Goal: Share content: Share content

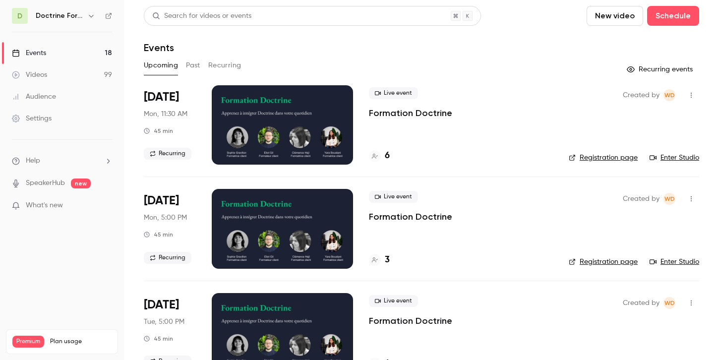
click at [90, 52] on link "Events 18" at bounding box center [62, 53] width 124 height 22
click at [102, 50] on link "Events 18" at bounding box center [62, 53] width 124 height 22
click at [94, 17] on icon "button" at bounding box center [91, 16] width 8 height 8
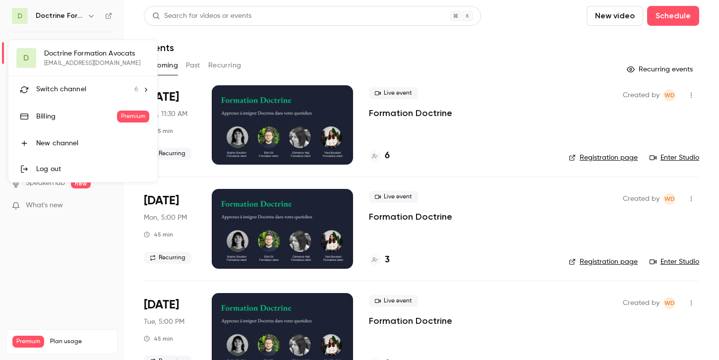
click at [81, 92] on span "Switch channel" at bounding box center [61, 89] width 50 height 10
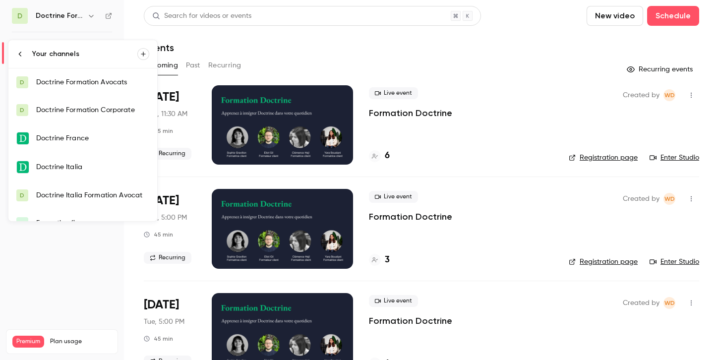
scroll to position [16, 0]
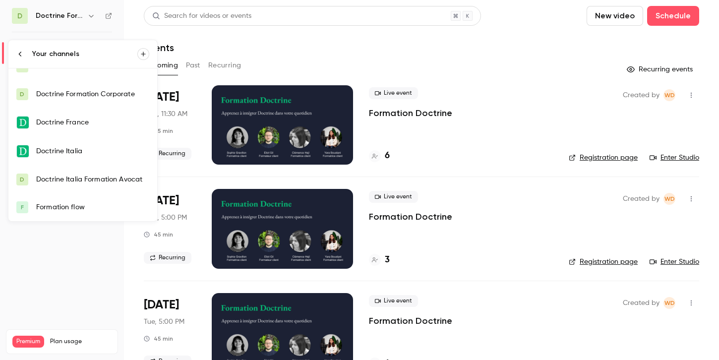
click at [62, 198] on link "F Formation flow" at bounding box center [82, 207] width 149 height 28
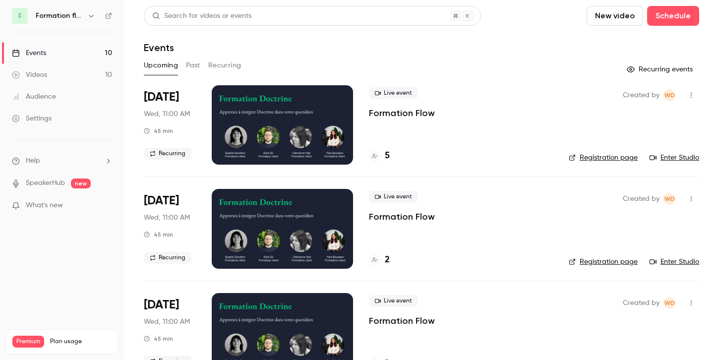
click at [691, 94] on icon "button" at bounding box center [691, 95] width 8 height 7
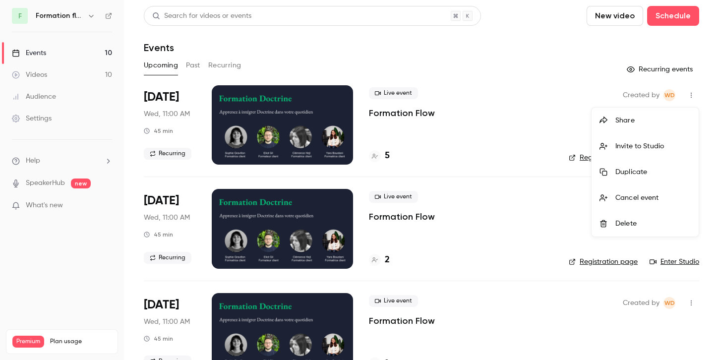
click at [642, 117] on div "Share" at bounding box center [652, 120] width 75 height 10
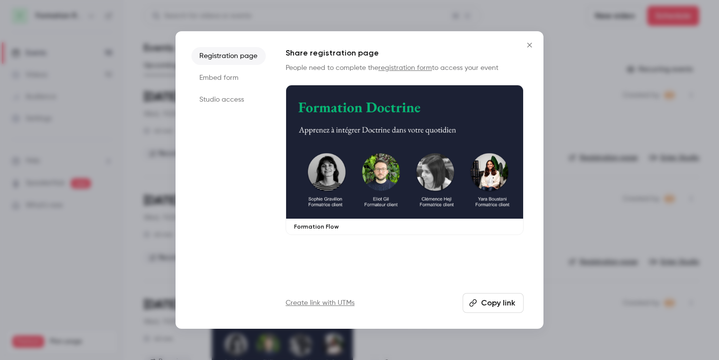
click at [237, 73] on li "Embed form" at bounding box center [228, 78] width 74 height 18
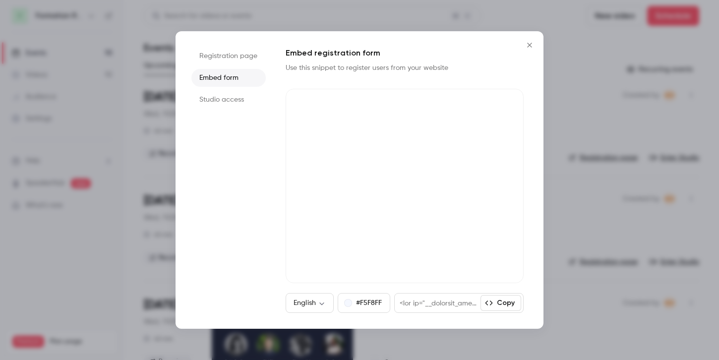
click at [526, 46] on icon "Close" at bounding box center [529, 45] width 12 height 8
